Goal: Information Seeking & Learning: Check status

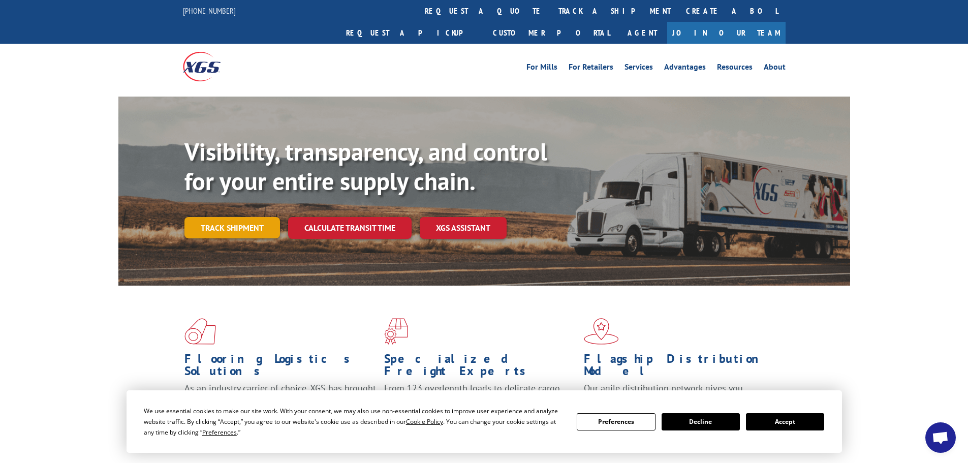
click at [229, 217] on link "Track shipment" at bounding box center [231, 227] width 95 height 21
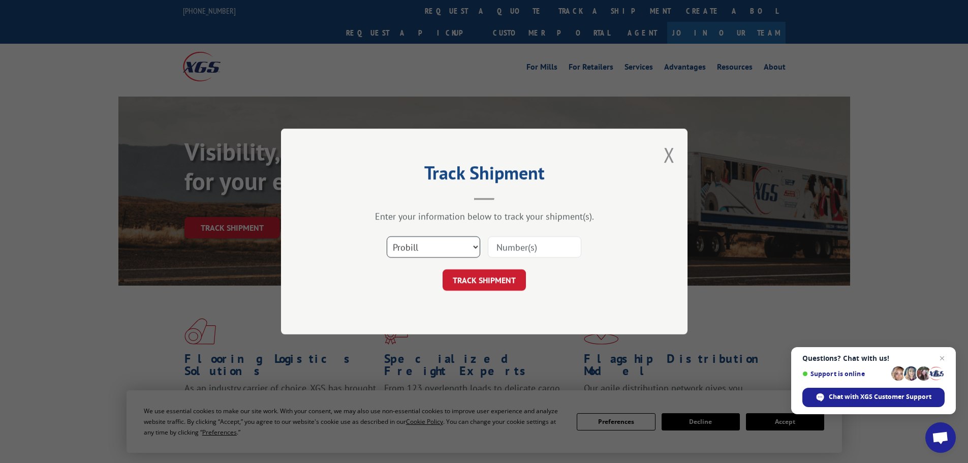
click at [427, 253] on select "Select category... Probill BOL PO" at bounding box center [433, 246] width 93 height 21
select select "po"
click at [387, 236] on select "Select category... Probill BOL PO" at bounding box center [433, 246] width 93 height 21
paste input "29521886"
type input "29521886"
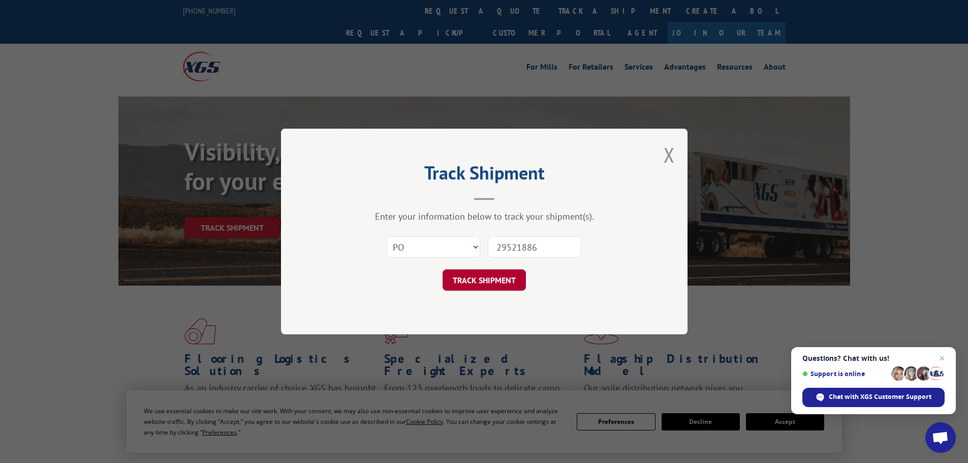
drag, startPoint x: 491, startPoint y: 282, endPoint x: 496, endPoint y: 272, distance: 11.4
click at [491, 281] on button "TRACK SHIPMENT" at bounding box center [483, 279] width 83 height 21
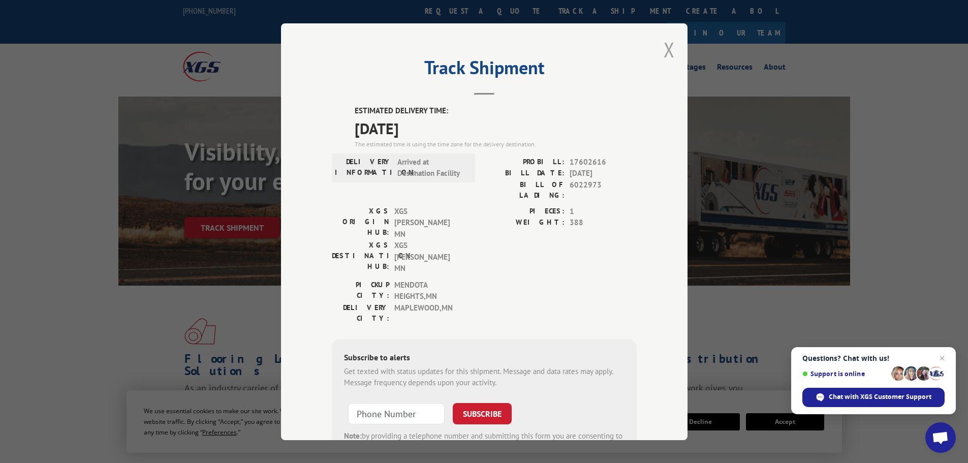
click at [664, 53] on button "Close modal" at bounding box center [668, 49] width 11 height 27
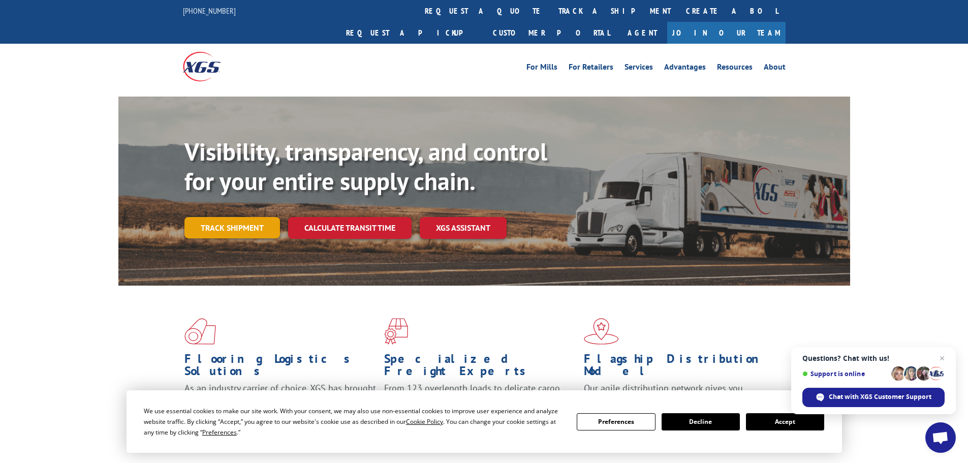
click at [245, 217] on link "Track shipment" at bounding box center [231, 227] width 95 height 21
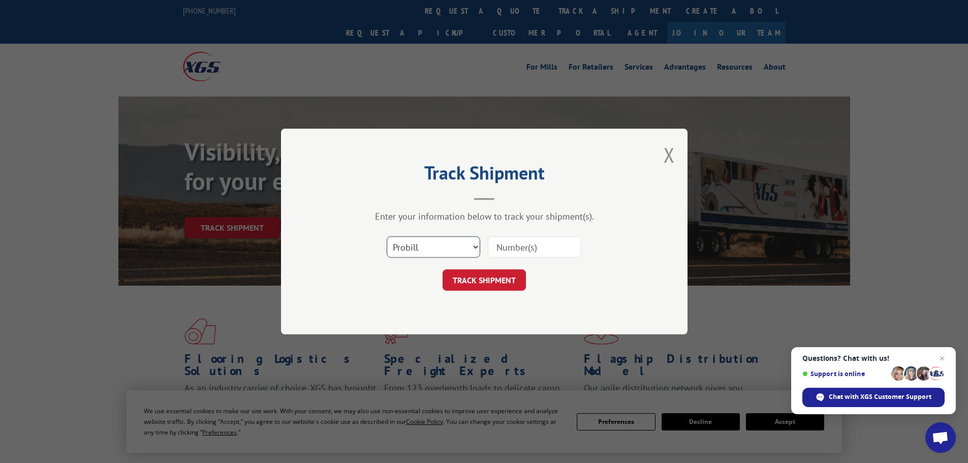
click at [433, 246] on select "Select category... Probill BOL PO" at bounding box center [433, 246] width 93 height 21
select select "po"
click at [387, 236] on select "Select category... Probill BOL PO" at bounding box center [433, 246] width 93 height 21
paste input "29521894"
type input "29521894"
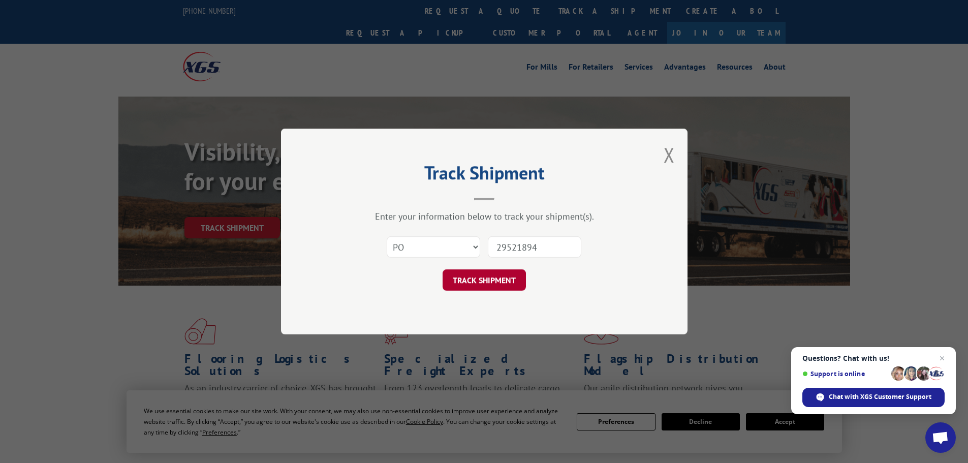
click at [505, 273] on button "TRACK SHIPMENT" at bounding box center [483, 279] width 83 height 21
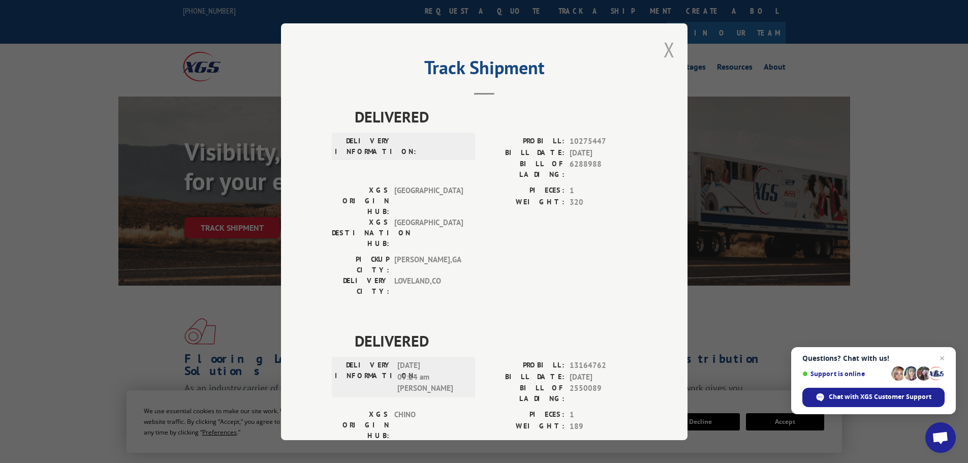
click at [663, 50] on button "Close modal" at bounding box center [668, 49] width 11 height 27
